Goal: Task Accomplishment & Management: Complete application form

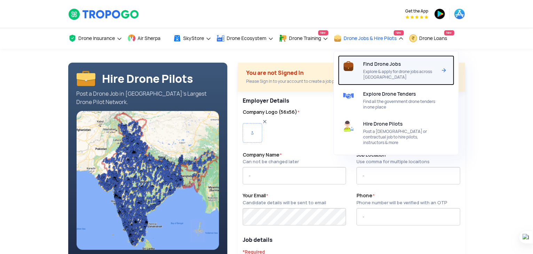
click at [390, 72] on span "Explore & apply for drone jobs across [GEOGRAPHIC_DATA]" at bounding box center [401, 74] width 74 height 11
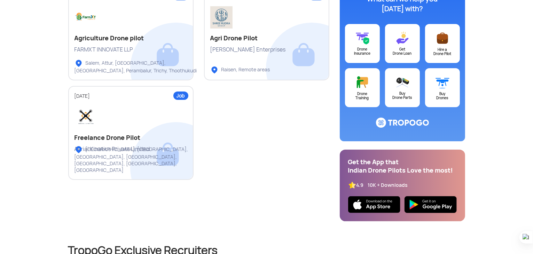
scroll to position [139, 0]
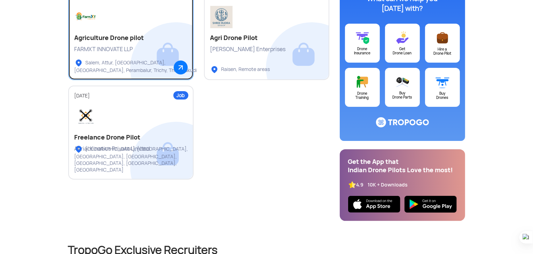
click at [167, 58] on link "Job [DATE] Agriculture Drone pilot FARMXT INNOVATE LLP [GEOGRAPHIC_DATA], [GEOG…" at bounding box center [130, 33] width 125 height 94
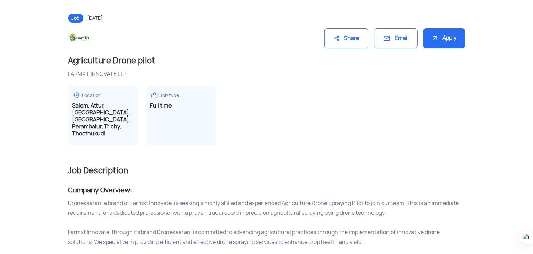
scroll to position [82, 0]
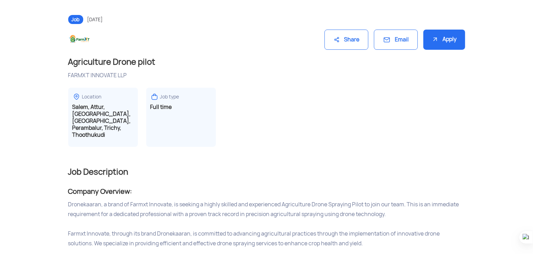
click at [445, 41] on div "Apply" at bounding box center [445, 40] width 42 height 21
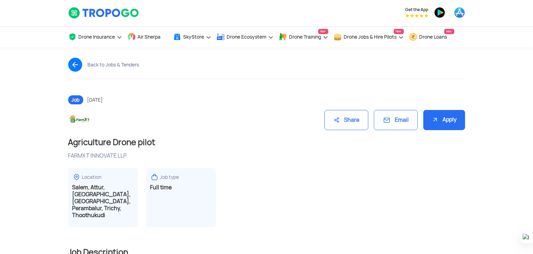
scroll to position [0, 0]
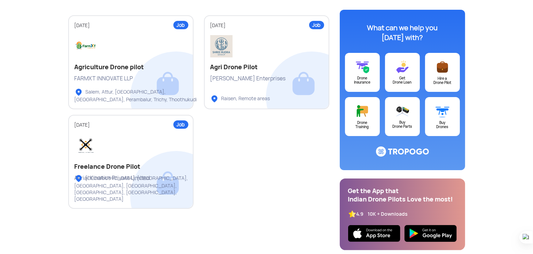
scroll to position [108, 0]
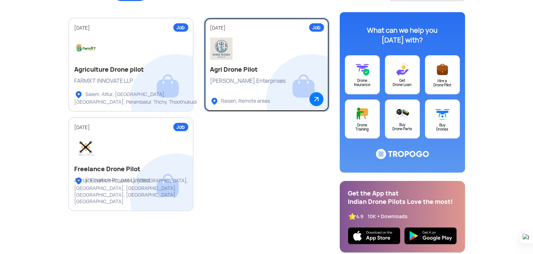
click at [249, 69] on h2 "Agri Drone Pilot" at bounding box center [266, 70] width 113 height 8
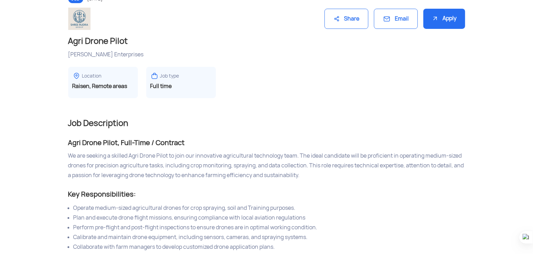
scroll to position [105, 0]
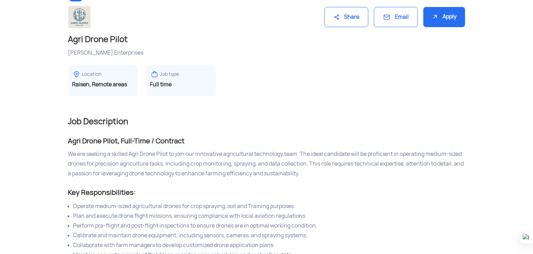
click at [452, 14] on div "Apply" at bounding box center [445, 17] width 42 height 21
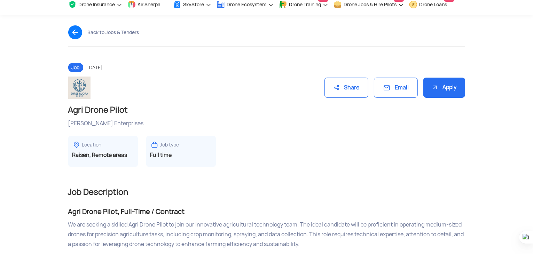
scroll to position [0, 0]
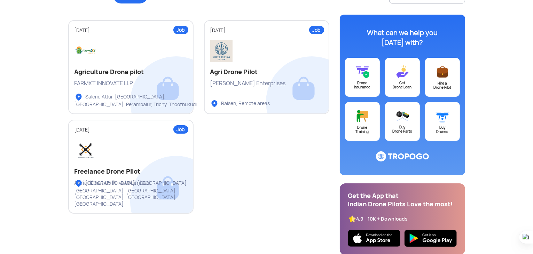
scroll to position [108, 0]
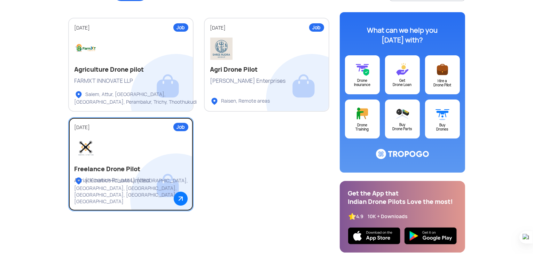
click at [138, 150] on div at bounding box center [131, 148] width 113 height 22
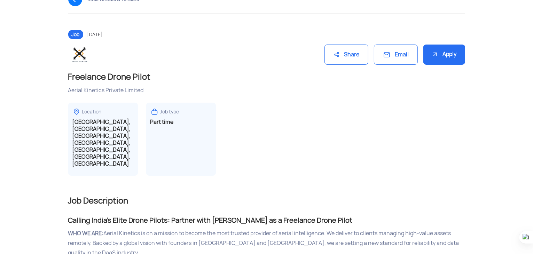
scroll to position [70, 0]
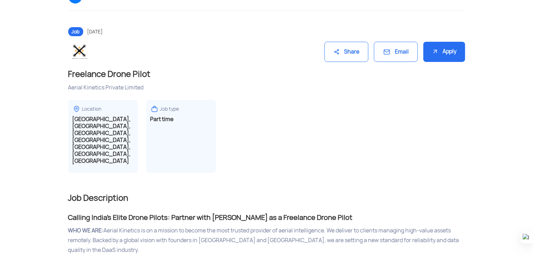
click at [441, 52] on div "Apply" at bounding box center [445, 52] width 42 height 21
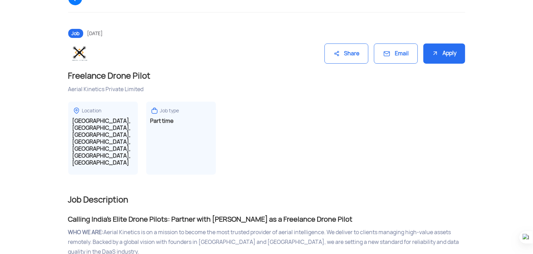
scroll to position [0, 0]
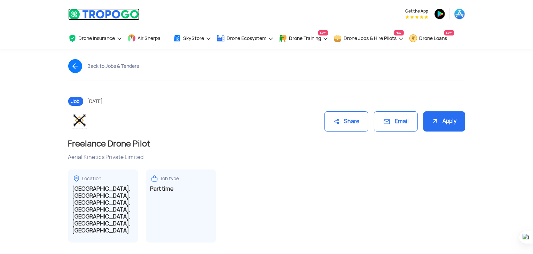
click at [76, 11] on img at bounding box center [103, 14] width 71 height 12
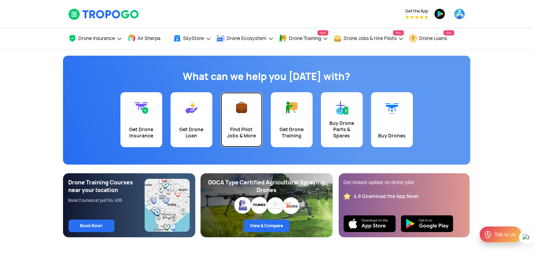
click at [249, 134] on div "Find Pilot Jobs & More" at bounding box center [241, 132] width 33 height 13
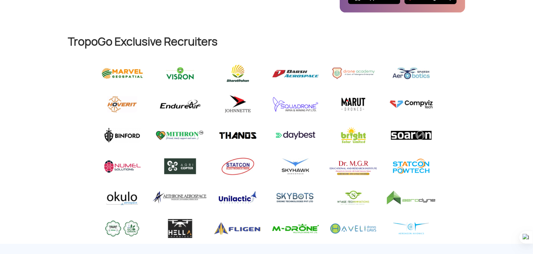
scroll to position [348, 0]
click at [135, 77] on img at bounding box center [122, 73] width 54 height 20
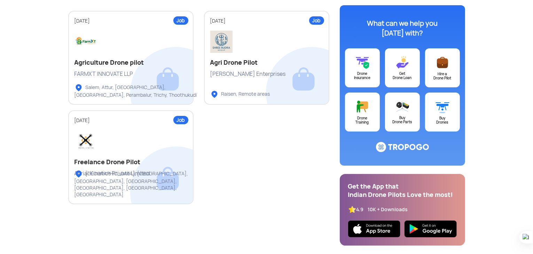
scroll to position [0, 0]
